Goal: Information Seeking & Learning: Learn about a topic

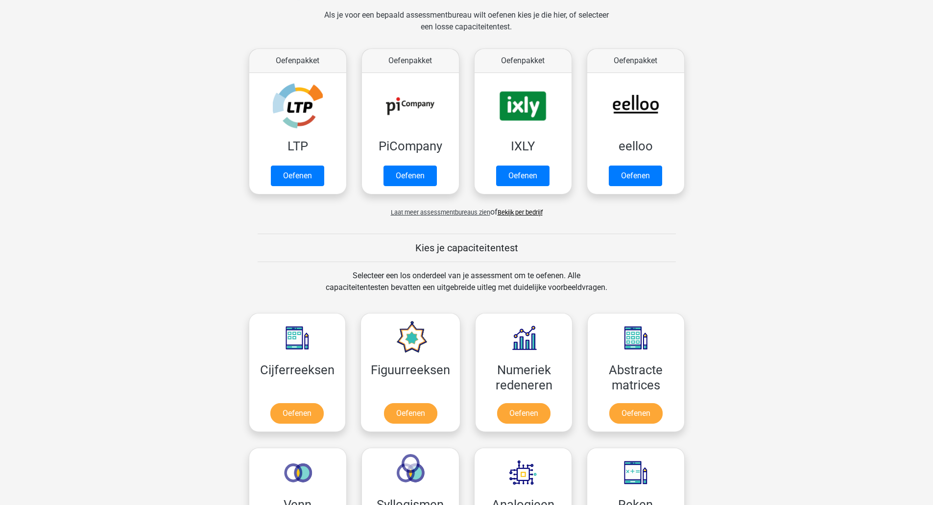
scroll to position [147, 0]
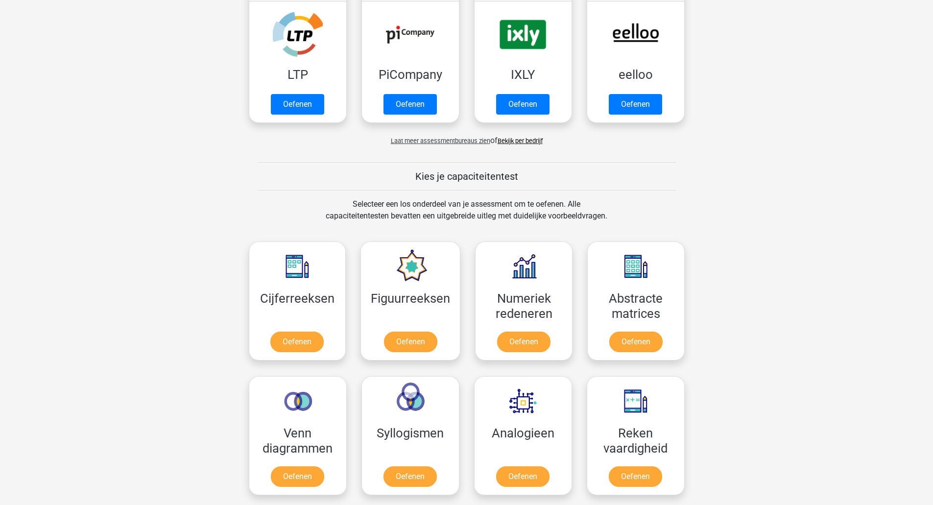
scroll to position [294, 0]
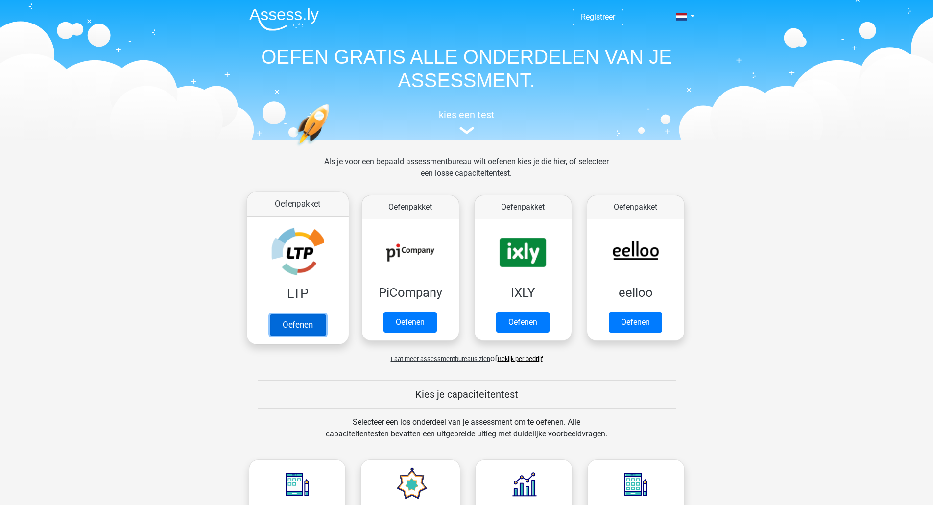
click at [310, 327] on link "Oefenen" at bounding box center [297, 325] width 56 height 22
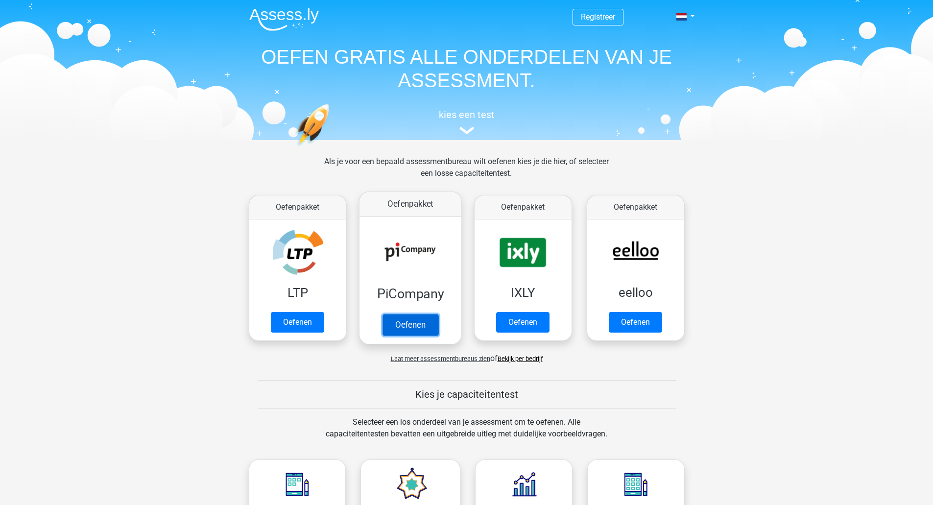
click at [409, 320] on link "Oefenen" at bounding box center [410, 325] width 56 height 22
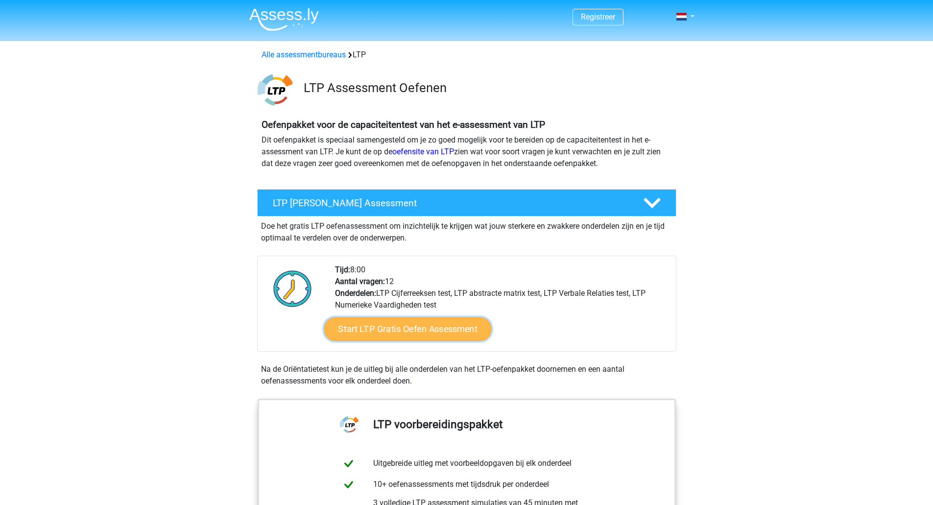
click at [385, 328] on link "Start LTP Gratis Oefen Assessment" at bounding box center [407, 329] width 167 height 24
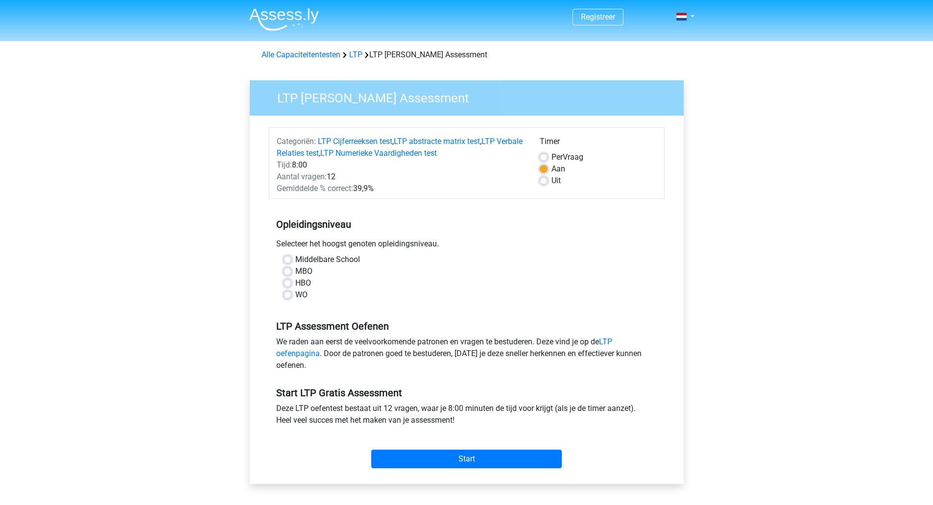
click at [306, 272] on label "MBO" at bounding box center [303, 271] width 17 height 12
click at [291, 272] on input "MBO" at bounding box center [288, 270] width 8 height 10
radio input "true"
click at [462, 459] on input "Start" at bounding box center [466, 459] width 191 height 19
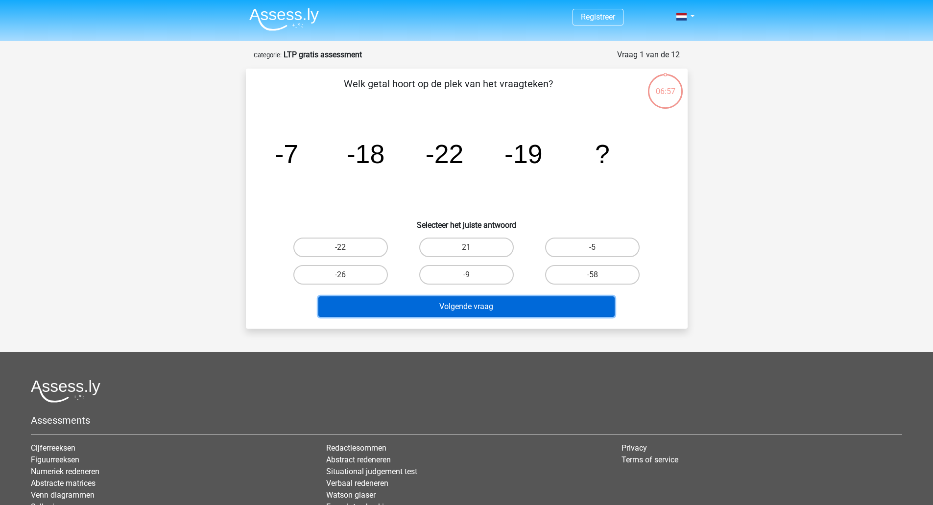
click at [420, 305] on button "Volgende vraag" at bounding box center [466, 306] width 296 height 21
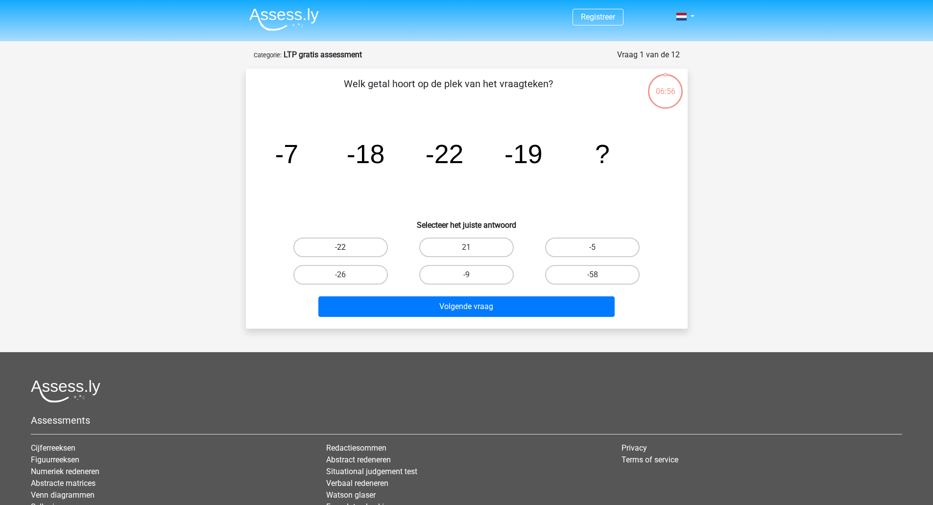
click at [368, 247] on label "-22" at bounding box center [340, 248] width 95 height 20
click at [347, 247] on input "-22" at bounding box center [343, 250] width 6 height 6
radio input "true"
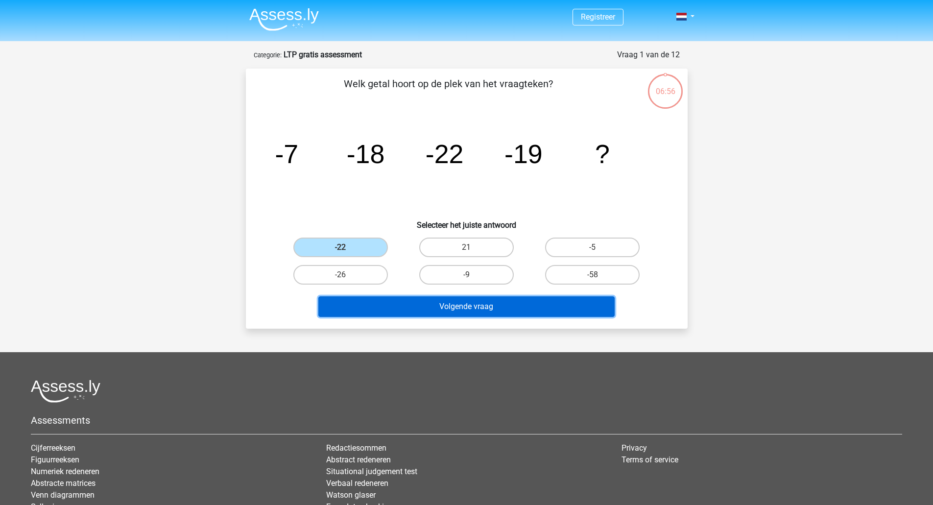
click at [404, 309] on button "Volgende vraag" at bounding box center [466, 306] width 296 height 21
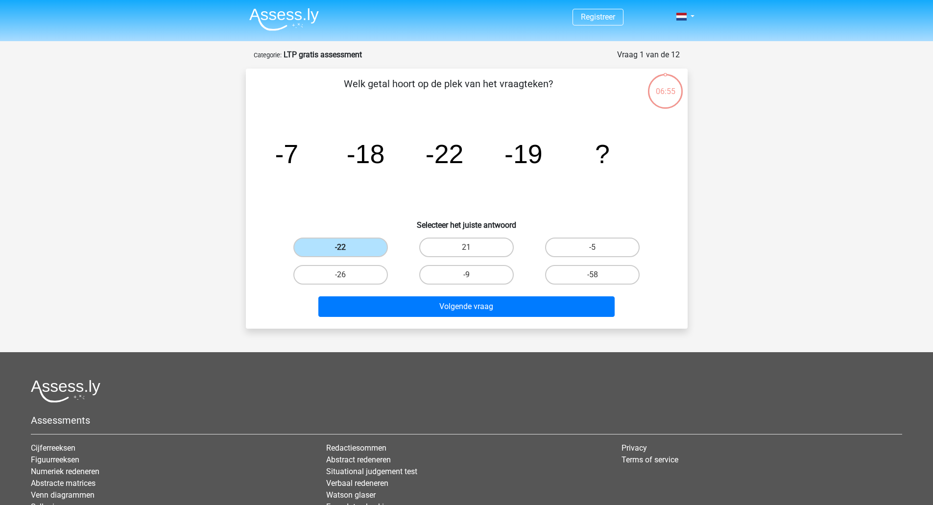
click at [350, 244] on label "-22" at bounding box center [340, 248] width 95 height 20
click at [347, 247] on input "-22" at bounding box center [343, 250] width 6 height 6
click at [350, 281] on label "-26" at bounding box center [340, 275] width 95 height 20
click at [347, 281] on input "-26" at bounding box center [343, 278] width 6 height 6
radio input "true"
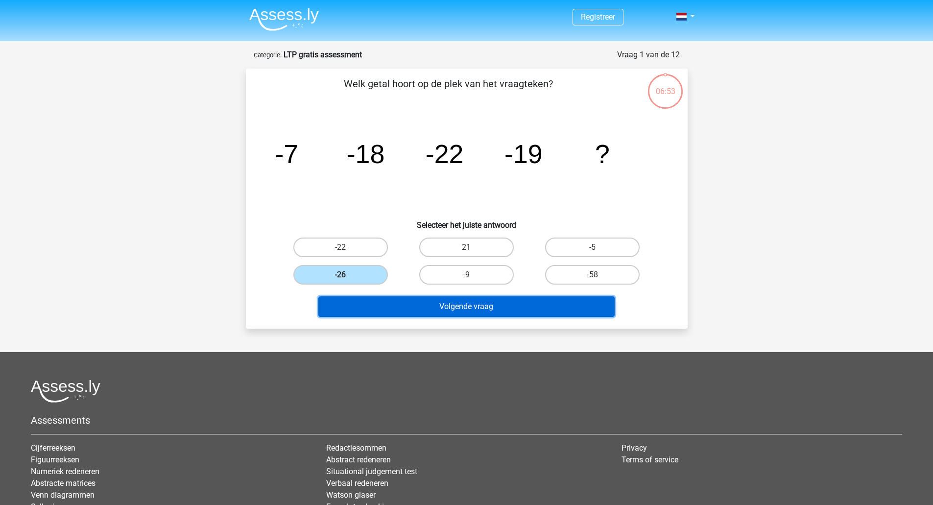
click at [414, 300] on button "Volgende vraag" at bounding box center [466, 306] width 296 height 21
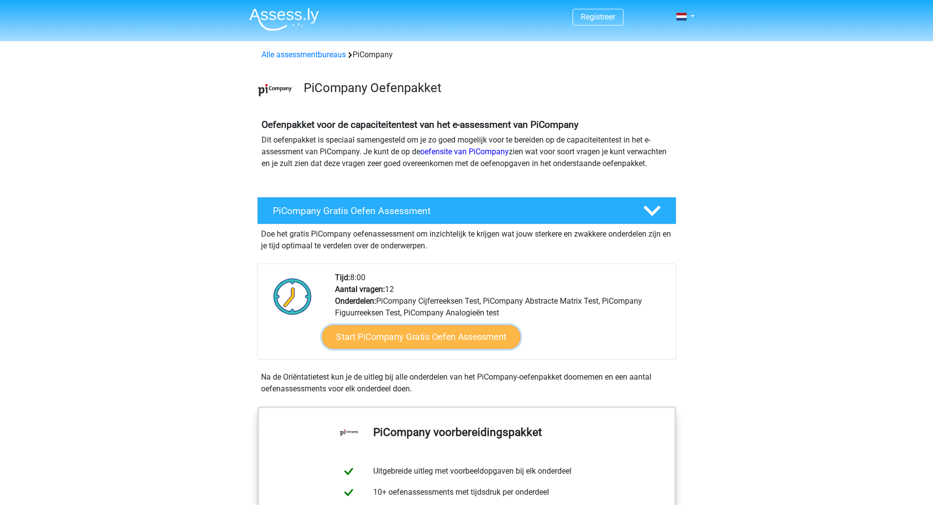
click at [396, 349] on link "Start PiCompany Gratis Oefen Assessment" at bounding box center [421, 337] width 198 height 24
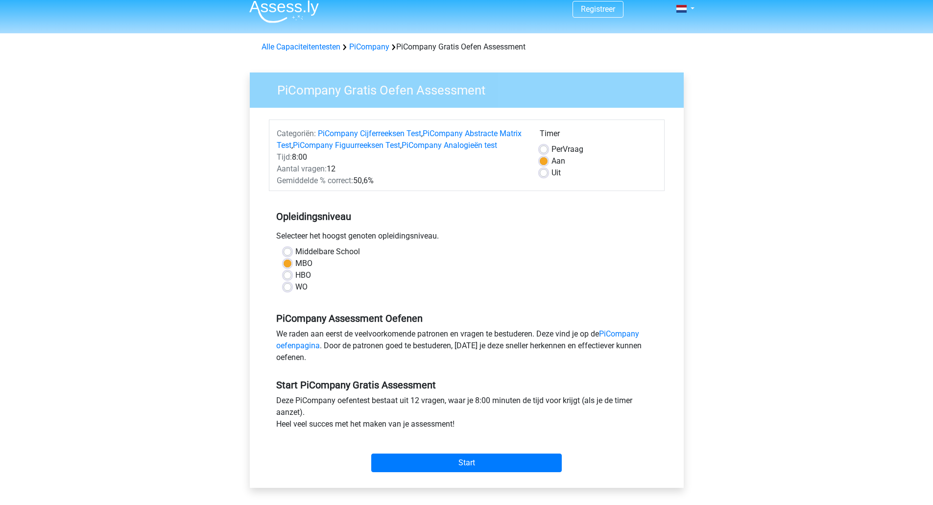
scroll to position [98, 0]
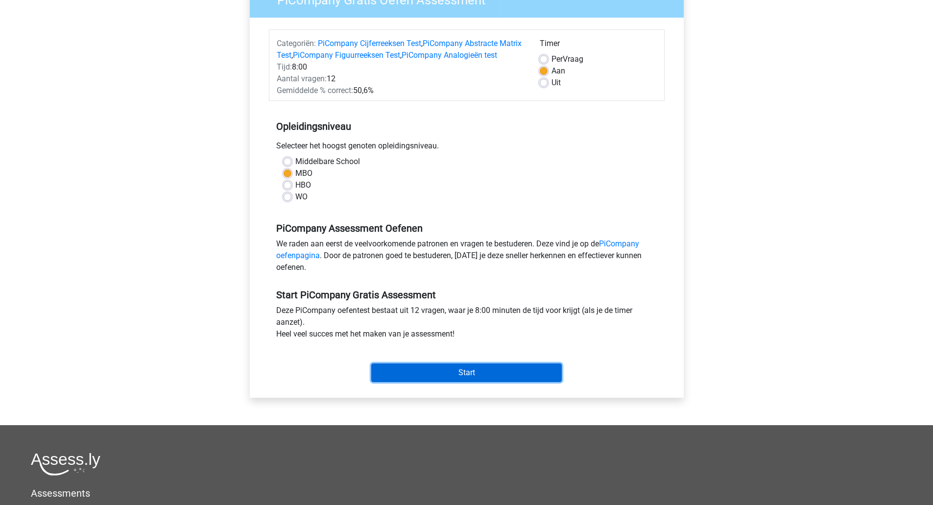
click at [472, 382] on input "Start" at bounding box center [466, 372] width 191 height 19
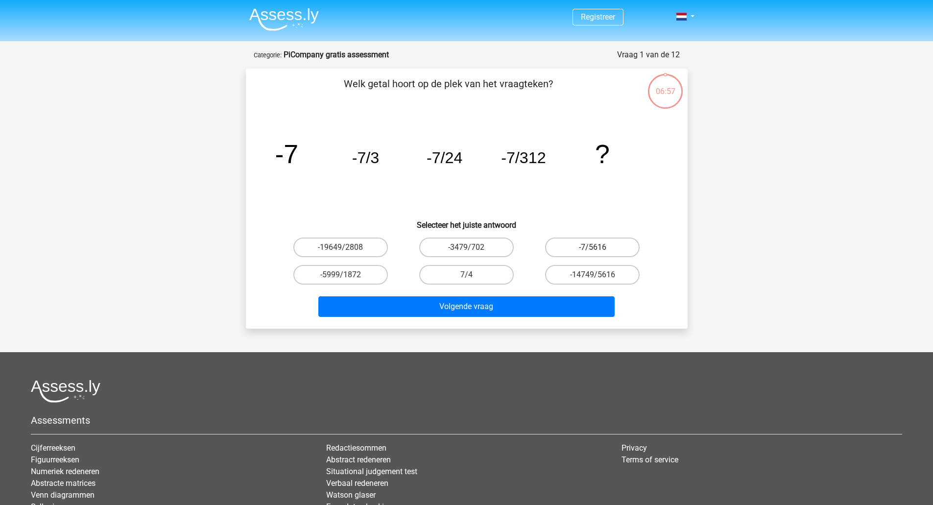
click at [570, 248] on label "-7/5616" at bounding box center [592, 248] width 95 height 20
click at [593, 248] on input "-7/5616" at bounding box center [596, 250] width 6 height 6
radio input "true"
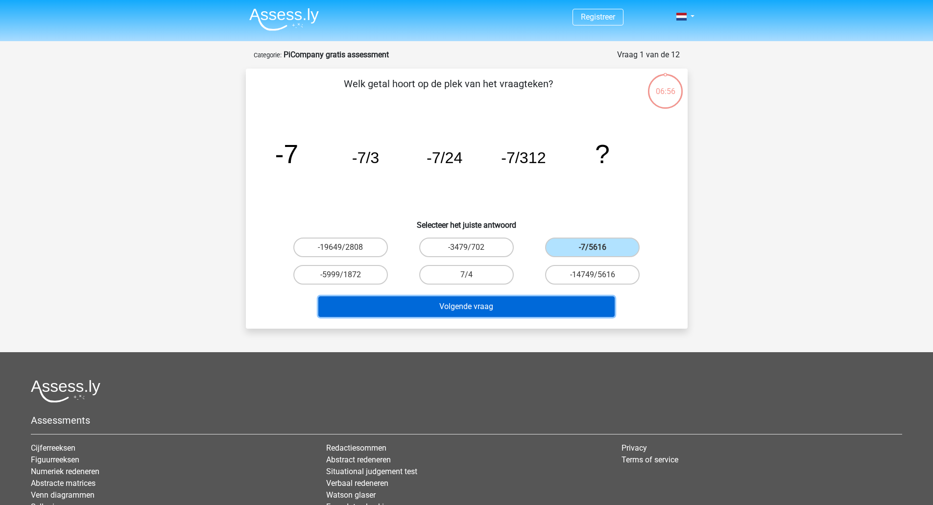
click at [493, 302] on button "Volgende vraag" at bounding box center [466, 306] width 296 height 21
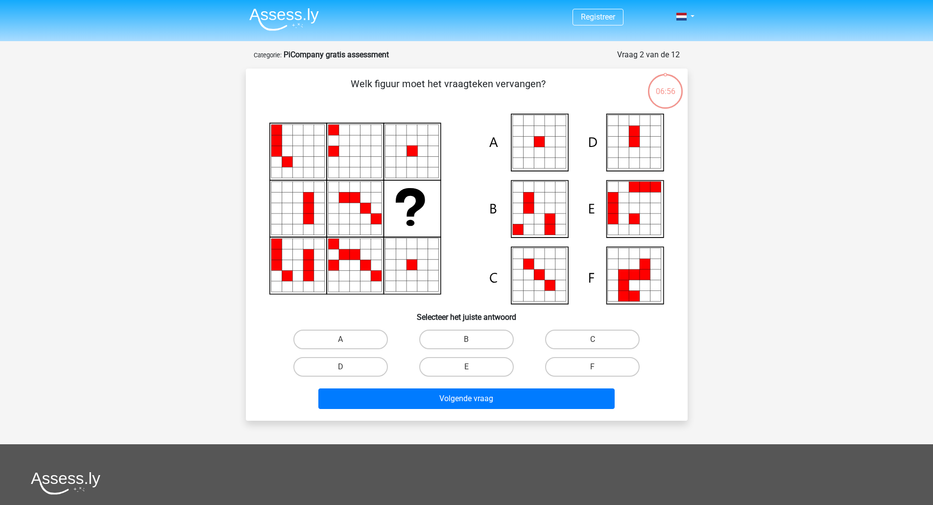
scroll to position [49, 0]
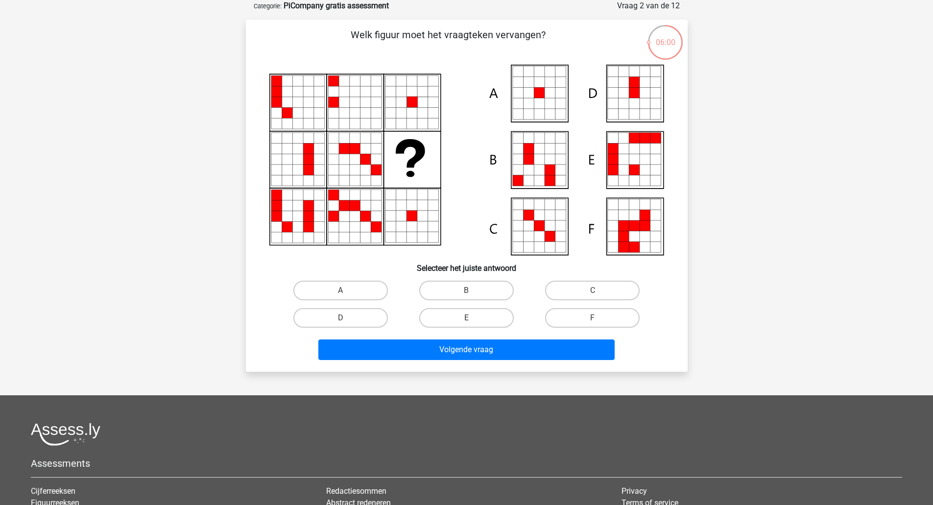
click at [542, 108] on icon at bounding box center [539, 103] width 11 height 11
click at [328, 290] on label "A" at bounding box center [340, 291] width 95 height 20
click at [340, 290] on input "A" at bounding box center [343, 293] width 6 height 6
radio input "true"
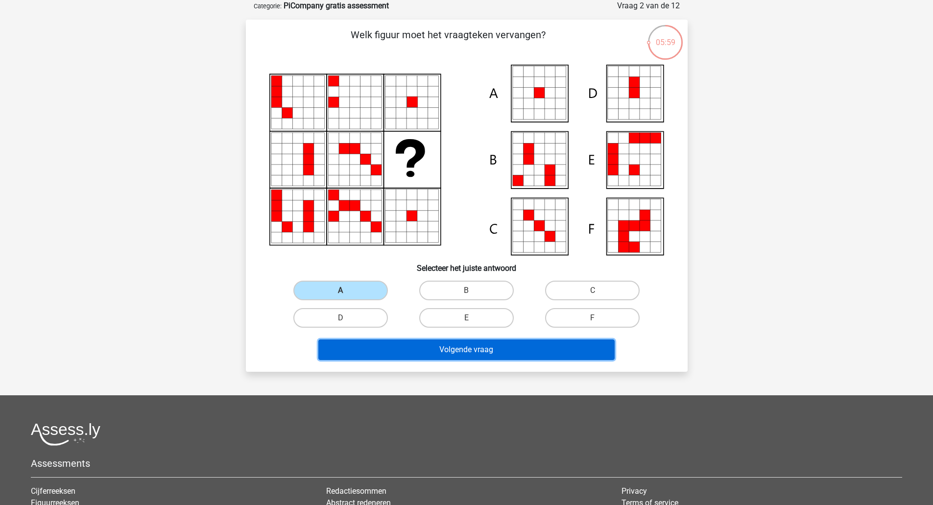
click at [510, 354] on button "Volgende vraag" at bounding box center [466, 349] width 296 height 21
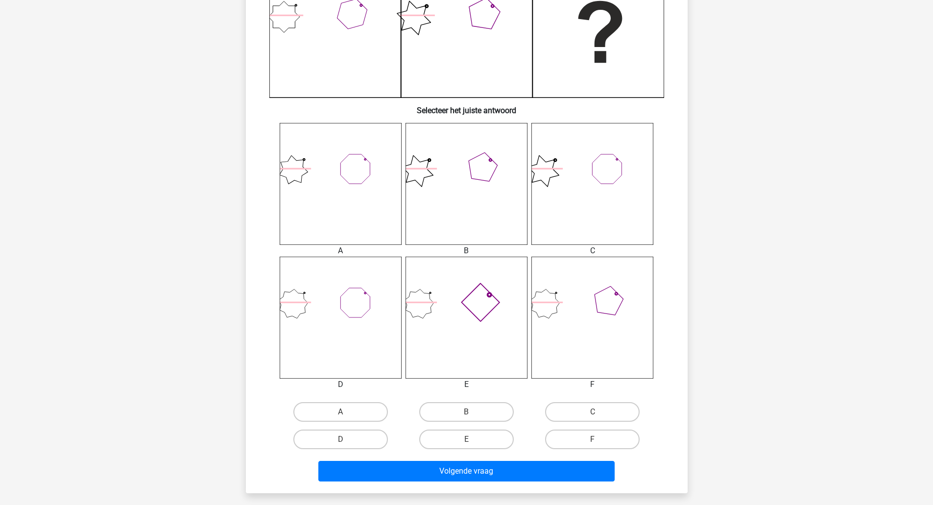
scroll to position [294, 0]
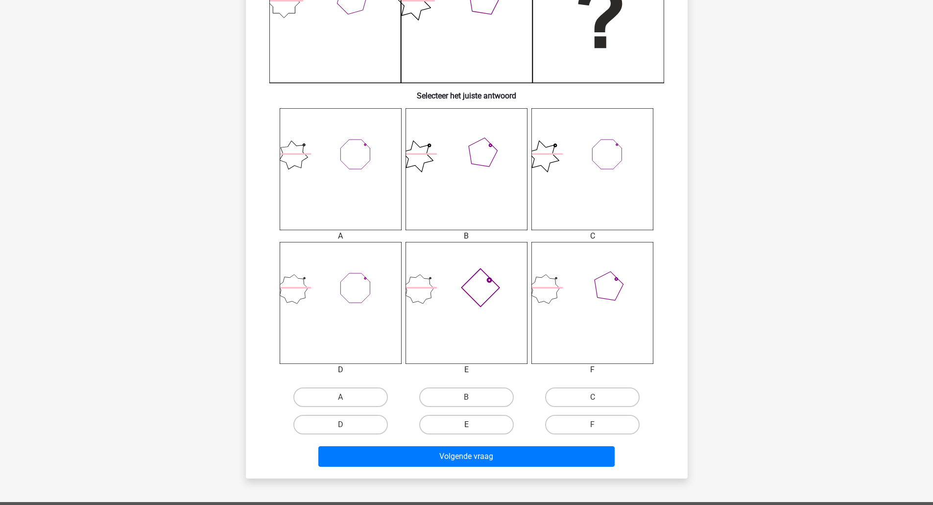
click at [498, 419] on label "E" at bounding box center [466, 425] width 95 height 20
click at [473, 425] on input "E" at bounding box center [469, 428] width 6 height 6
radio input "true"
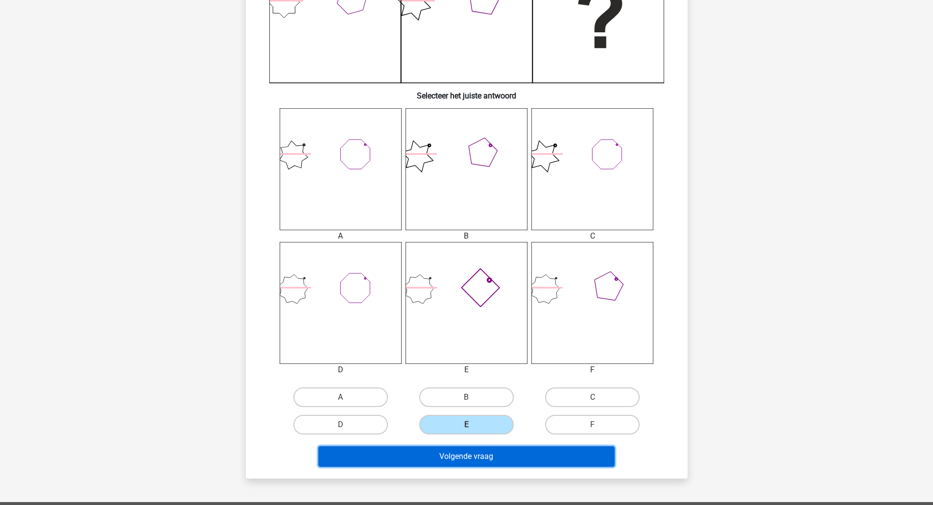
click at [467, 455] on button "Volgende vraag" at bounding box center [466, 456] width 296 height 21
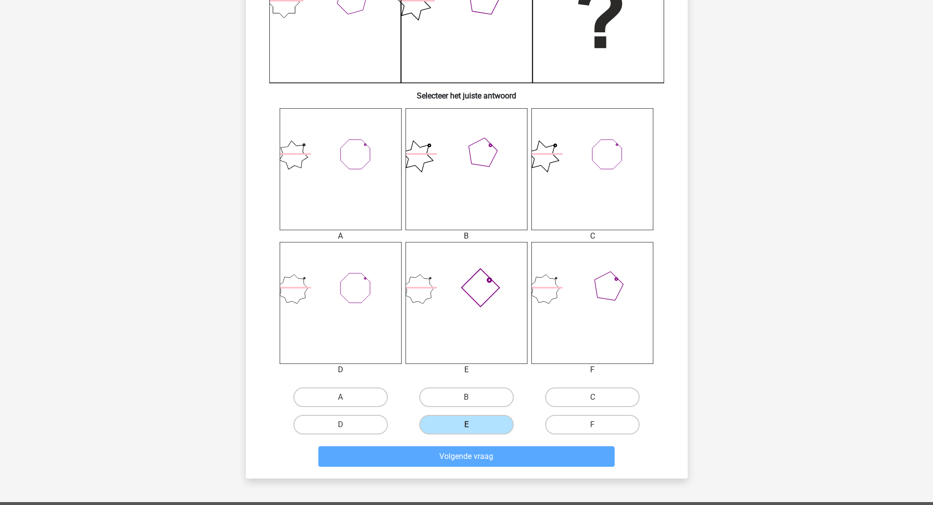
scroll to position [7, 0]
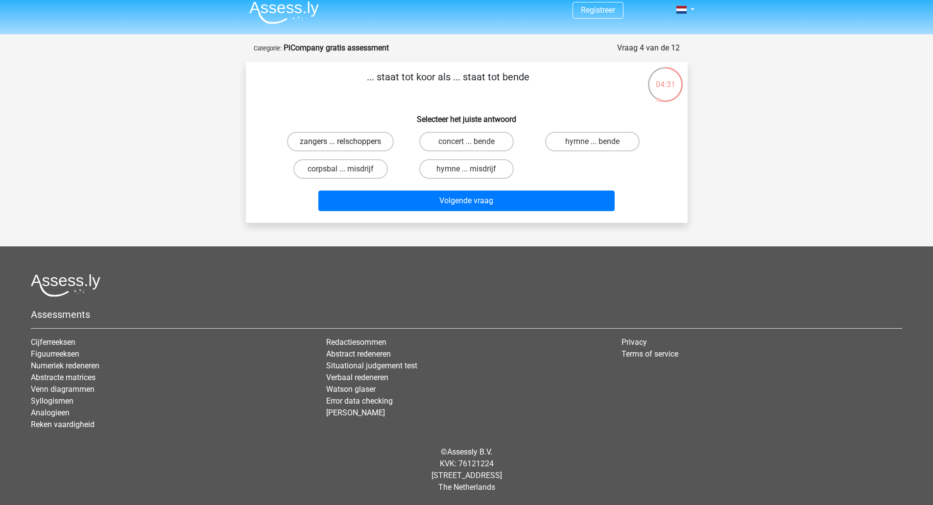
click at [371, 143] on label "zangers ... relschoppers" at bounding box center [340, 142] width 107 height 20
click at [347, 143] on input "zangers ... relschoppers" at bounding box center [343, 145] width 6 height 6
radio input "true"
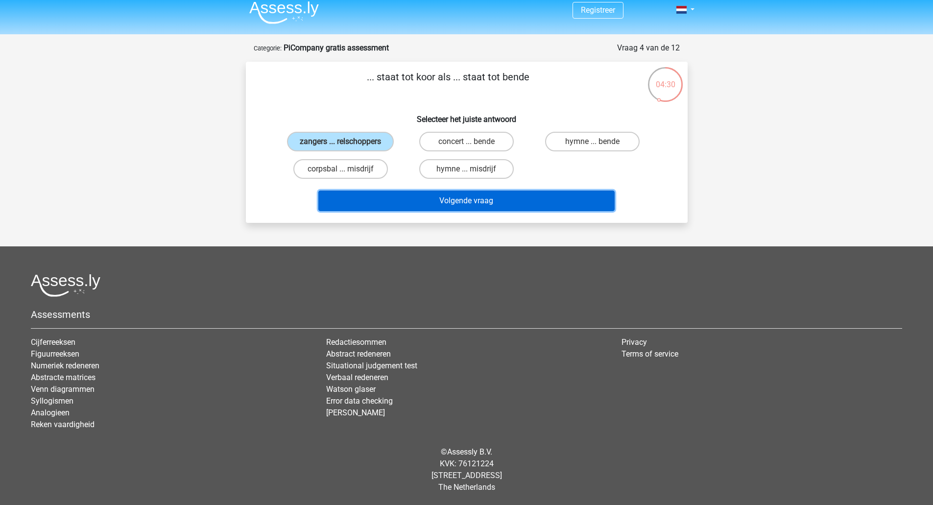
click at [470, 197] on button "Volgende vraag" at bounding box center [466, 201] width 296 height 21
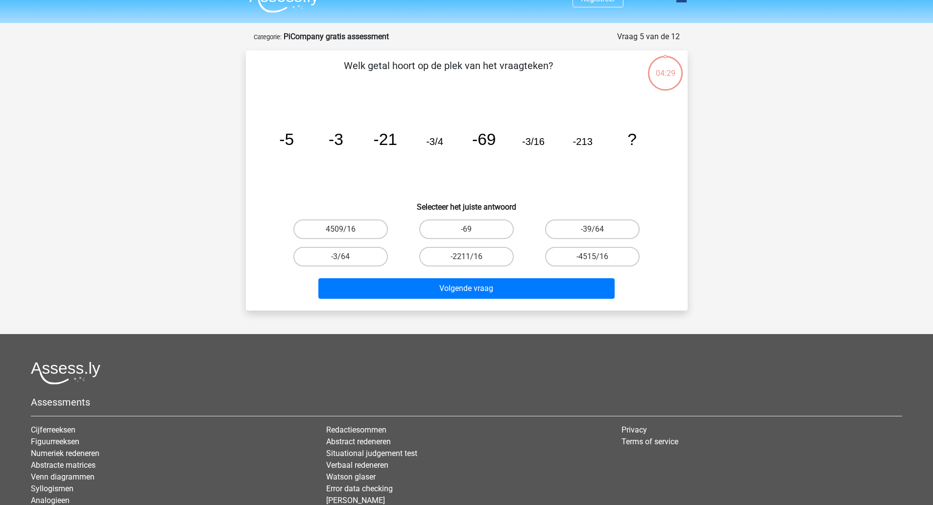
scroll to position [49, 0]
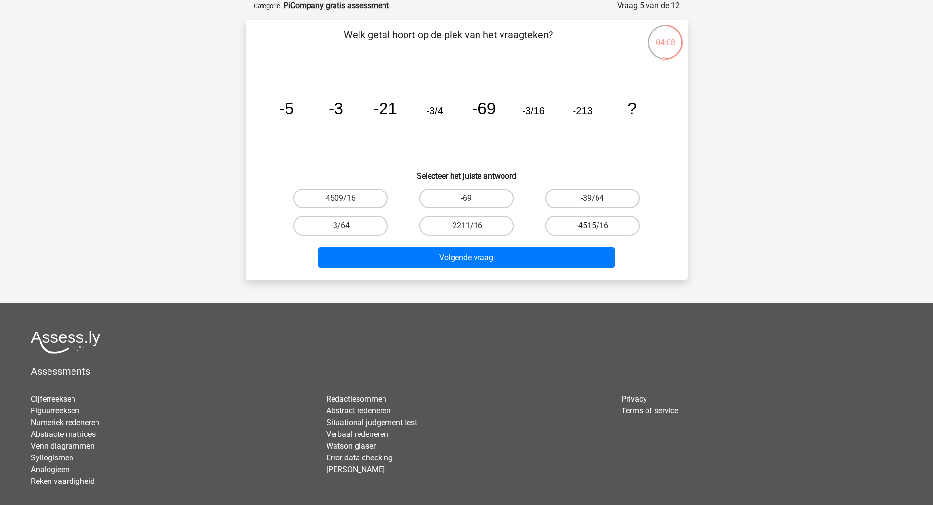
click at [574, 224] on label "-4515/16" at bounding box center [592, 226] width 95 height 20
click at [593, 226] on input "-4515/16" at bounding box center [596, 229] width 6 height 6
radio input "true"
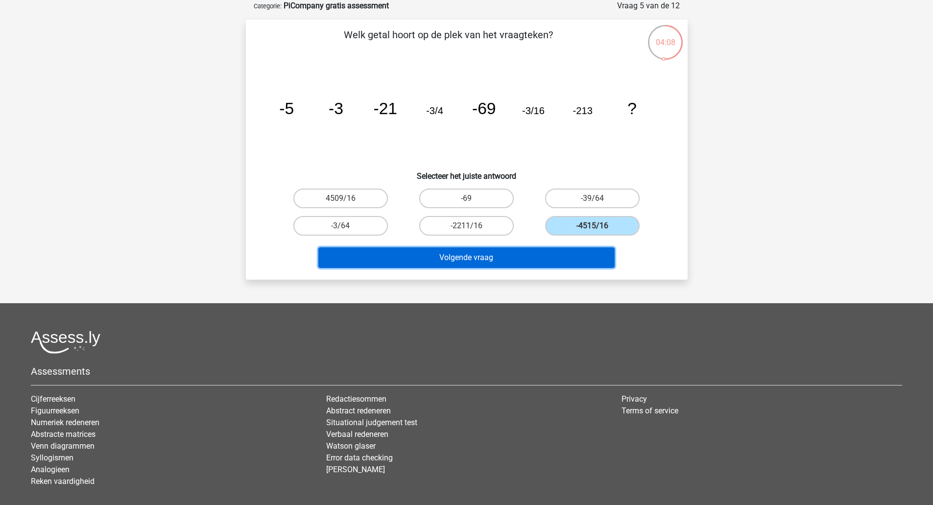
click at [480, 256] on button "Volgende vraag" at bounding box center [466, 257] width 296 height 21
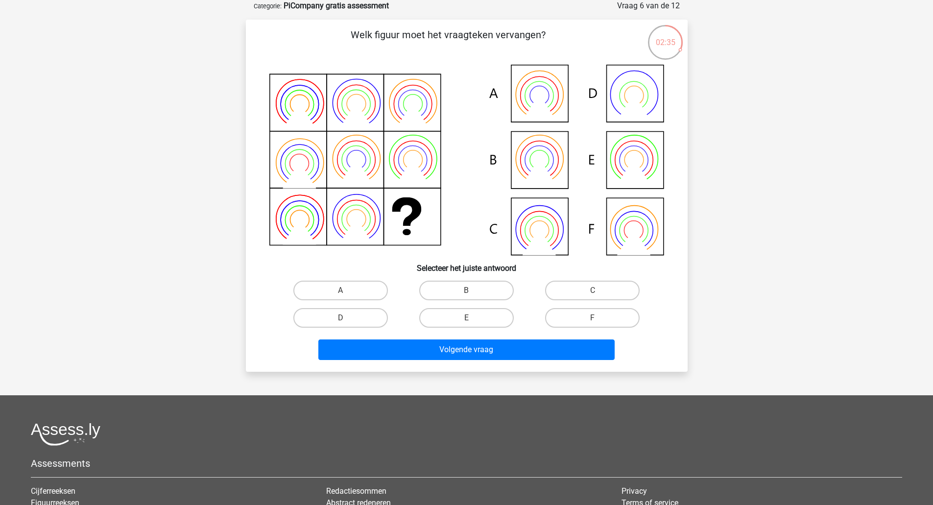
click at [540, 227] on icon at bounding box center [466, 160] width 395 height 191
click at [588, 315] on label "F" at bounding box center [592, 318] width 95 height 20
click at [593, 318] on input "F" at bounding box center [596, 321] width 6 height 6
radio input "true"
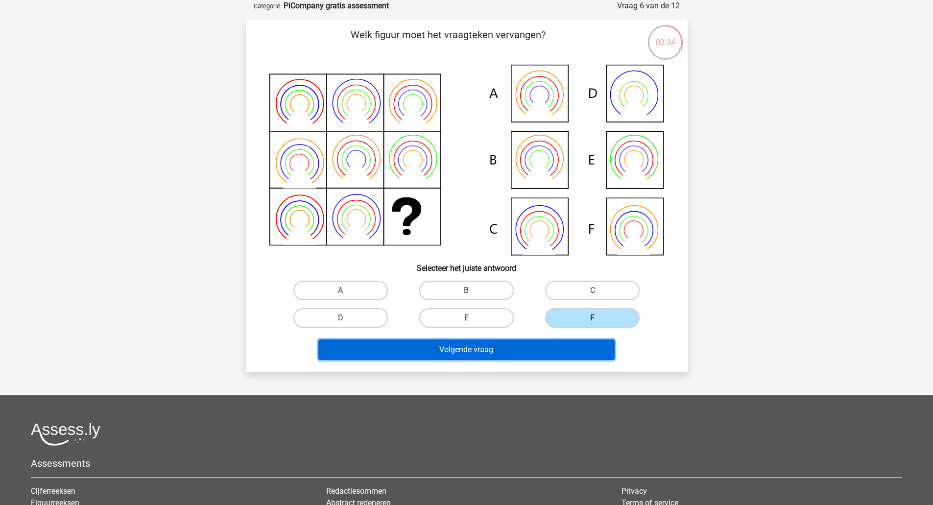
click at [469, 351] on button "Volgende vraag" at bounding box center [466, 349] width 296 height 21
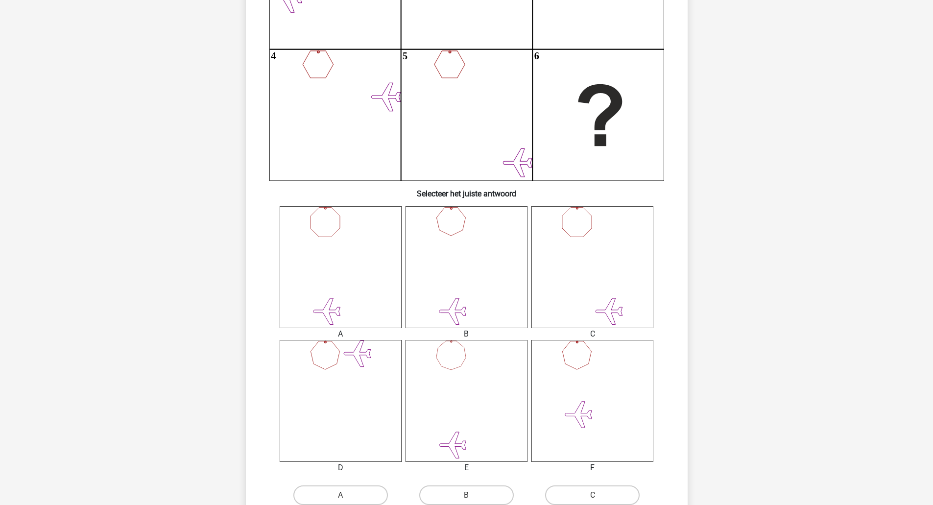
scroll to position [343, 0]
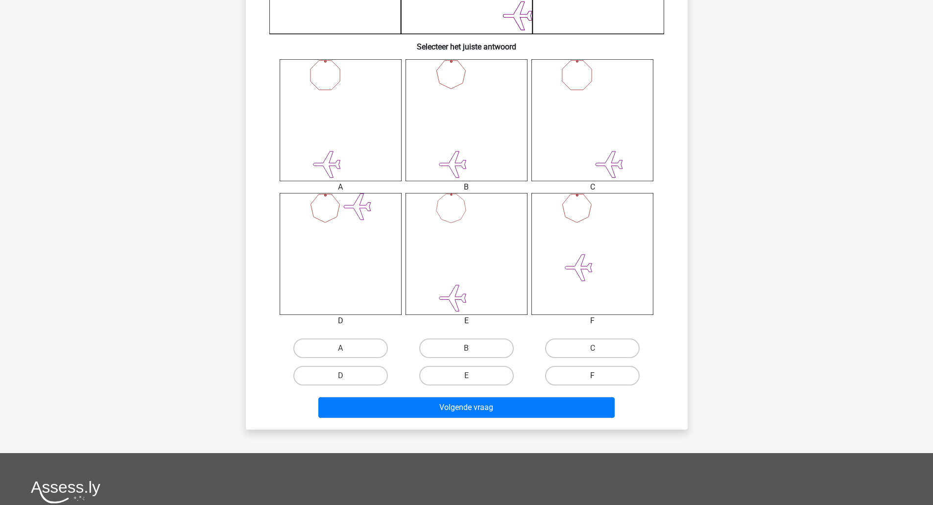
click at [585, 380] on label "F" at bounding box center [592, 376] width 95 height 20
click at [593, 380] on input "F" at bounding box center [596, 379] width 6 height 6
radio input "true"
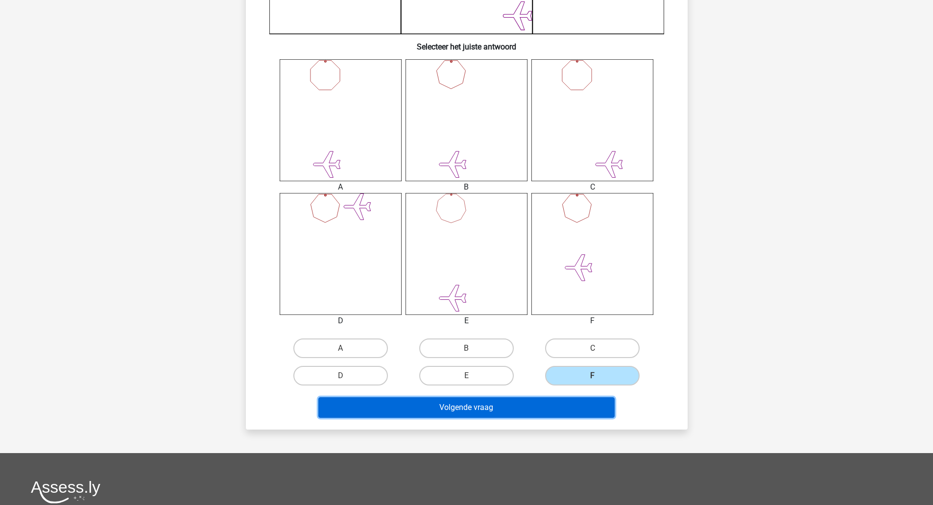
click at [490, 408] on button "Volgende vraag" at bounding box center [466, 407] width 296 height 21
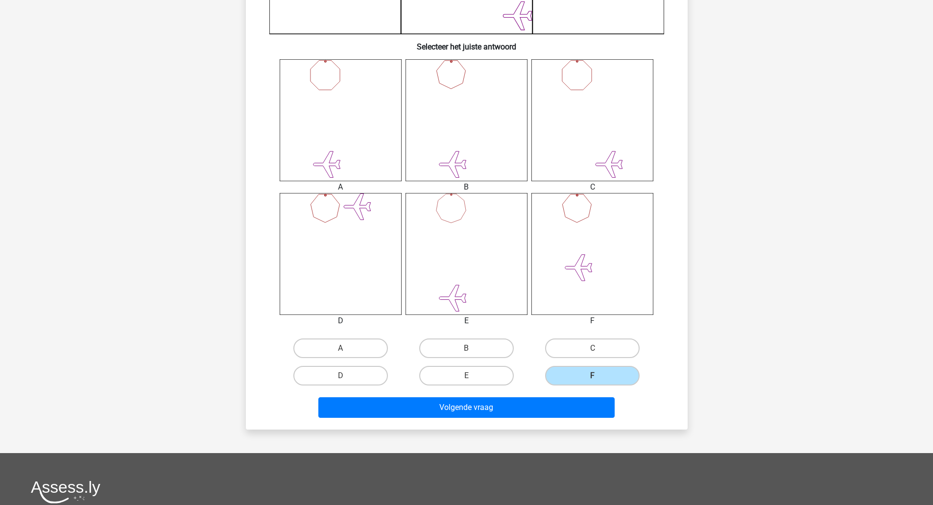
scroll to position [7, 0]
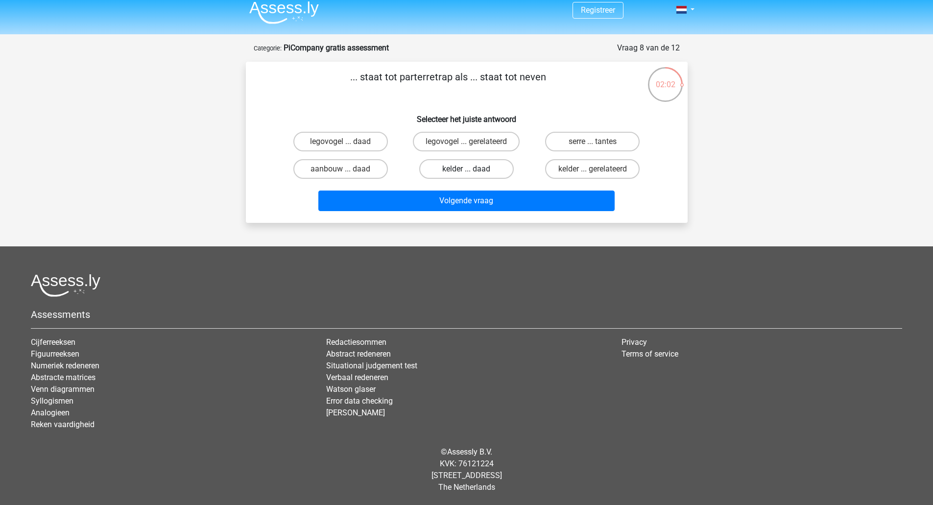
click at [464, 164] on label "kelder ... daad" at bounding box center [466, 169] width 95 height 20
click at [466, 169] on input "kelder ... daad" at bounding box center [469, 172] width 6 height 6
radio input "true"
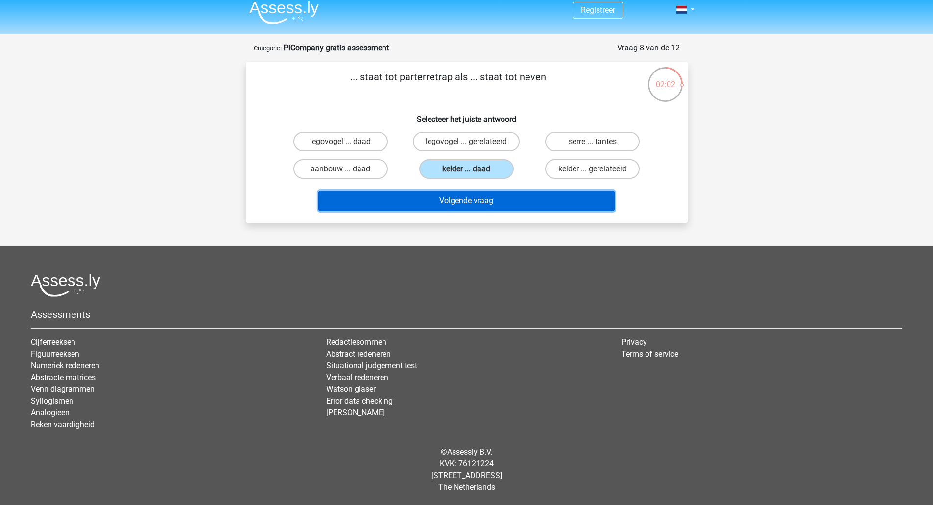
click at [458, 197] on button "Volgende vraag" at bounding box center [466, 201] width 296 height 21
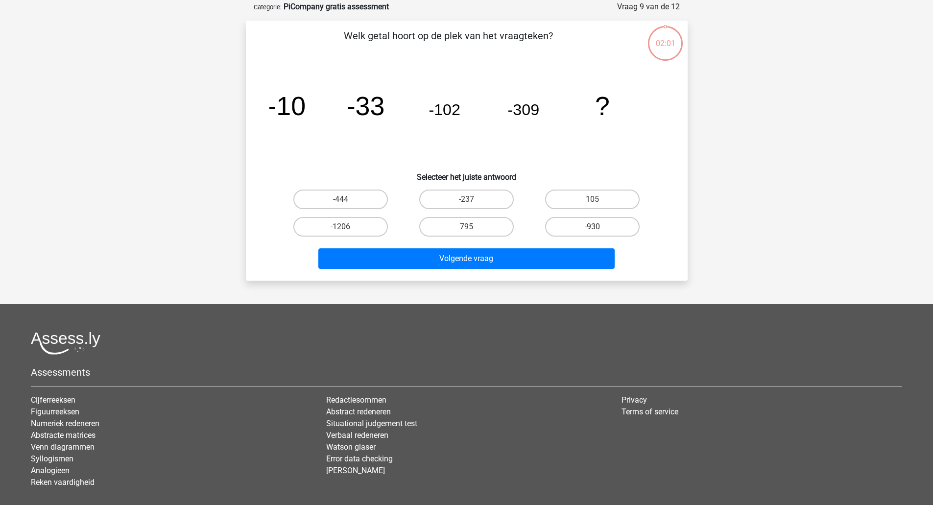
scroll to position [49, 0]
